Goal: Task Accomplishment & Management: Complete application form

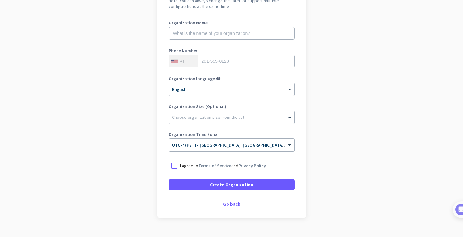
scroll to position [77, 0]
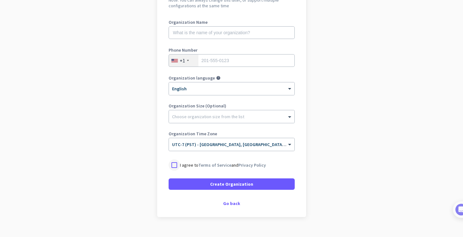
click at [175, 166] on div at bounding box center [174, 164] width 11 height 11
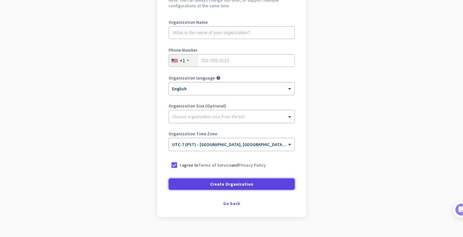
click at [245, 188] on span at bounding box center [232, 184] width 126 height 15
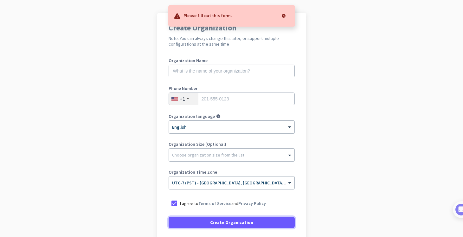
scroll to position [34, 0]
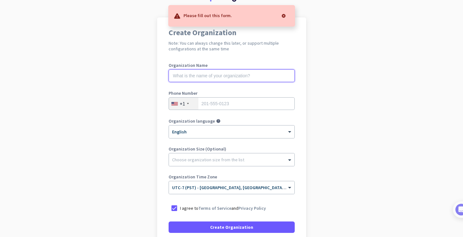
click at [231, 76] on input "text" at bounding box center [232, 75] width 126 height 13
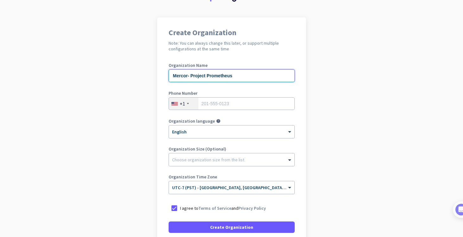
type input "Mercor- Project Prometheus"
click at [236, 102] on input "tel" at bounding box center [232, 103] width 126 height 13
type input "5103962614"
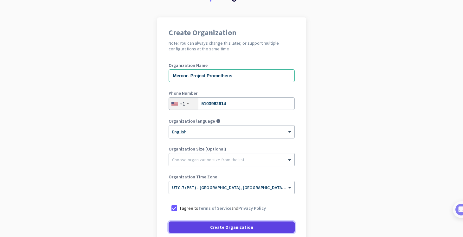
click at [237, 227] on span "Create Organization" at bounding box center [231, 227] width 43 height 6
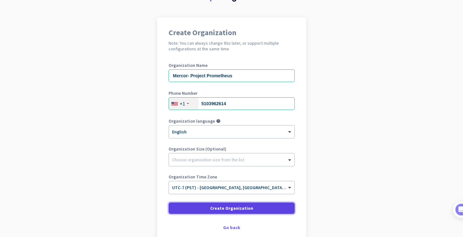
click at [253, 208] on span at bounding box center [232, 208] width 126 height 15
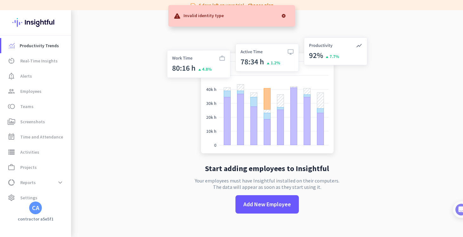
click at [284, 13] on div at bounding box center [283, 16] width 13 height 13
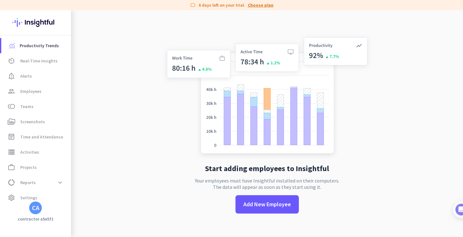
click at [258, 6] on link "Choose plan" at bounding box center [261, 5] width 26 height 6
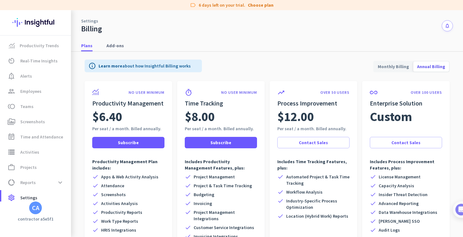
click at [36, 210] on div "CA" at bounding box center [35, 208] width 7 height 6
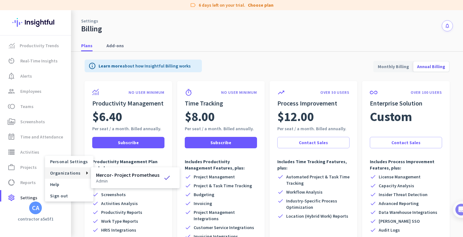
click at [132, 176] on h3 "Mercor- Project Prometheus" at bounding box center [127, 174] width 63 height 5
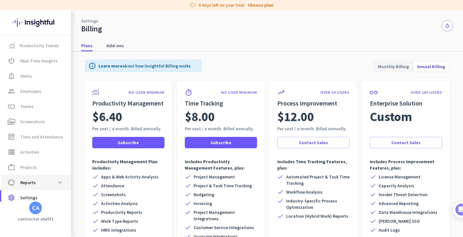
click at [40, 181] on span "data_usage Reports expand_more" at bounding box center [36, 182] width 60 height 11
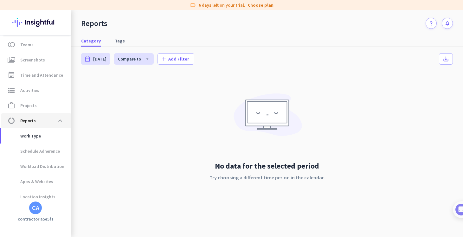
scroll to position [65, 0]
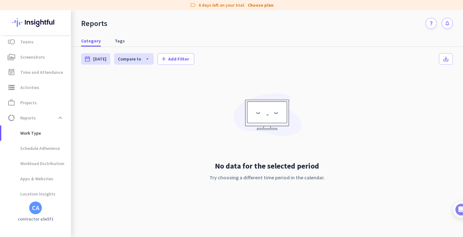
click at [35, 209] on div "CA" at bounding box center [35, 208] width 7 height 6
click at [79, 165] on span "Personal Settings" at bounding box center [69, 161] width 48 height 11
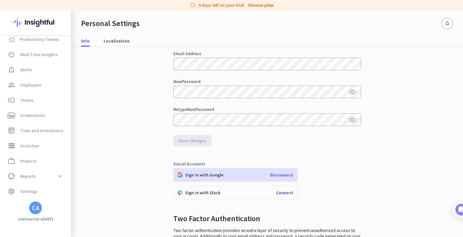
scroll to position [108, 0]
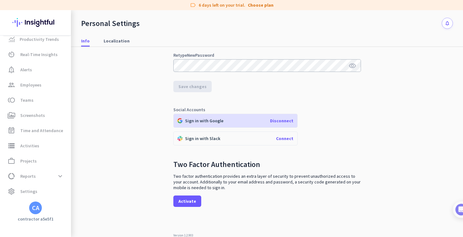
click at [37, 210] on div "CA" at bounding box center [35, 208] width 7 height 6
